Goal: Obtain resource: Obtain resource

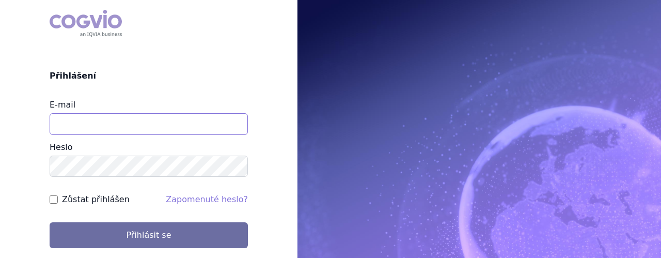
drag, startPoint x: 0, startPoint y: 0, endPoint x: 116, endPoint y: 130, distance: 174.1
click at [116, 130] on input "E-mail" at bounding box center [149, 124] width 198 height 22
type input "[EMAIL_ADDRESS][DOMAIN_NAME]"
click at [50, 222] on button "Přihlásit se" at bounding box center [149, 235] width 198 height 26
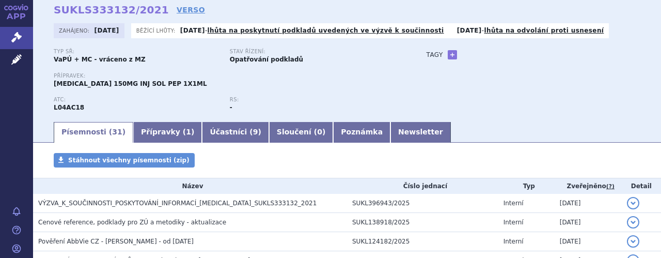
scroll to position [62, 0]
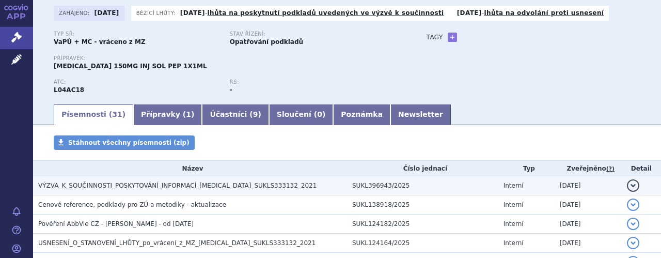
click at [220, 185] on span "VÝZVA_K_SOUČINNOSTI_POSKYTOVÁNÍ_INFORMACÍ_[MEDICAL_DATA]_SUKLS333132_2021" at bounding box center [177, 185] width 278 height 7
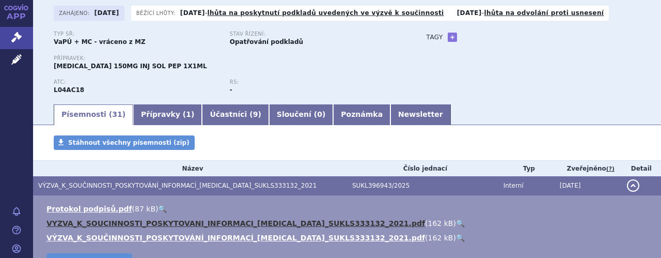
click at [251, 224] on link "VYZVA_K_SOUCINNOSTI_POSKYTOVANI_INFORMACI_[MEDICAL_DATA]_SUKLS333132_2021.pdf" at bounding box center [235, 223] width 379 height 8
